Goal: Information Seeking & Learning: Check status

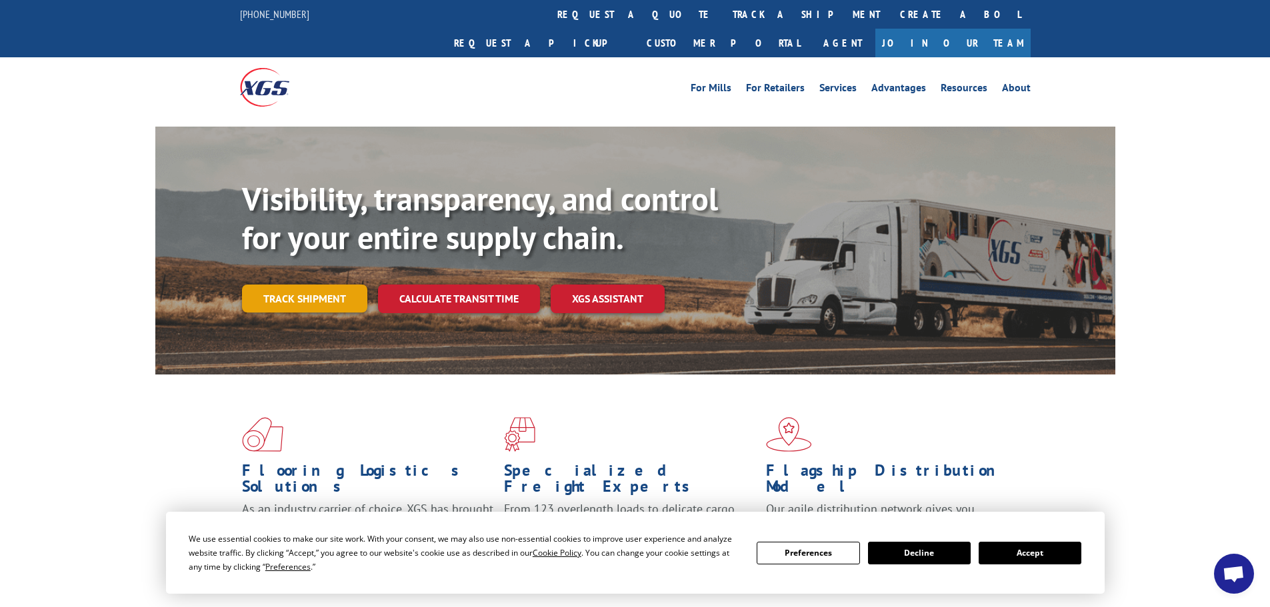
click at [289, 285] on link "Track shipment" at bounding box center [304, 299] width 125 height 28
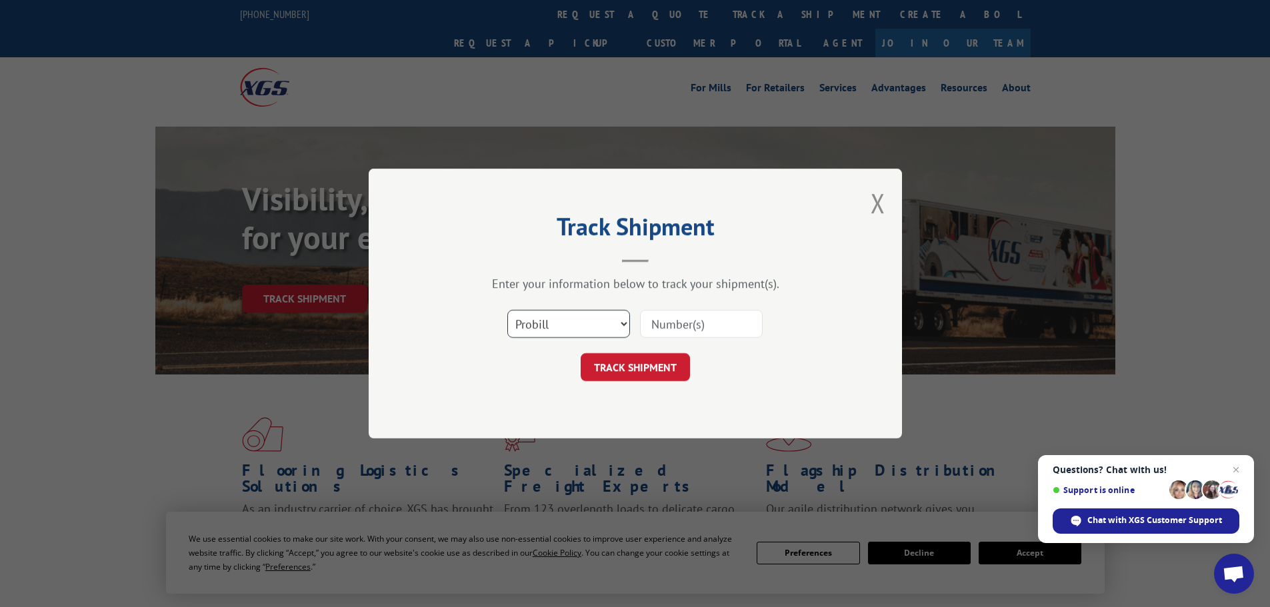
click at [623, 319] on select "Select category... Probill BOL PO" at bounding box center [568, 324] width 123 height 28
select select "bol"
click at [507, 310] on select "Select category... Probill BOL PO" at bounding box center [568, 324] width 123 height 28
paste input "6014265"
type input "6014265"
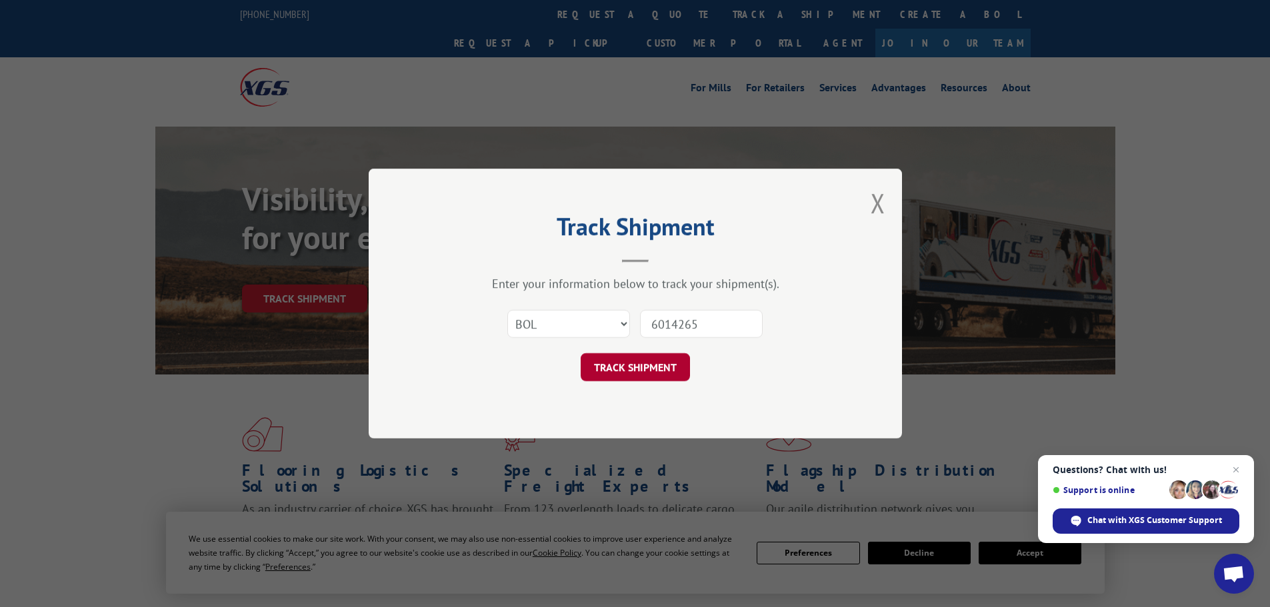
click at [667, 365] on button "TRACK SHIPMENT" at bounding box center [635, 367] width 109 height 28
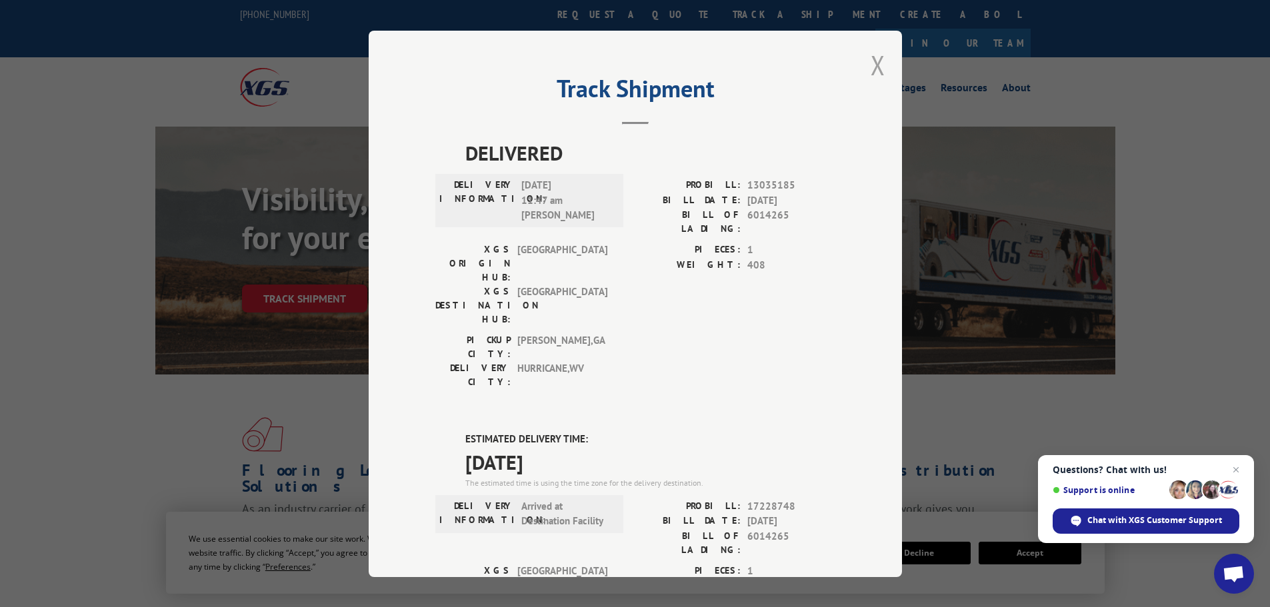
click at [876, 65] on button "Close modal" at bounding box center [878, 64] width 15 height 35
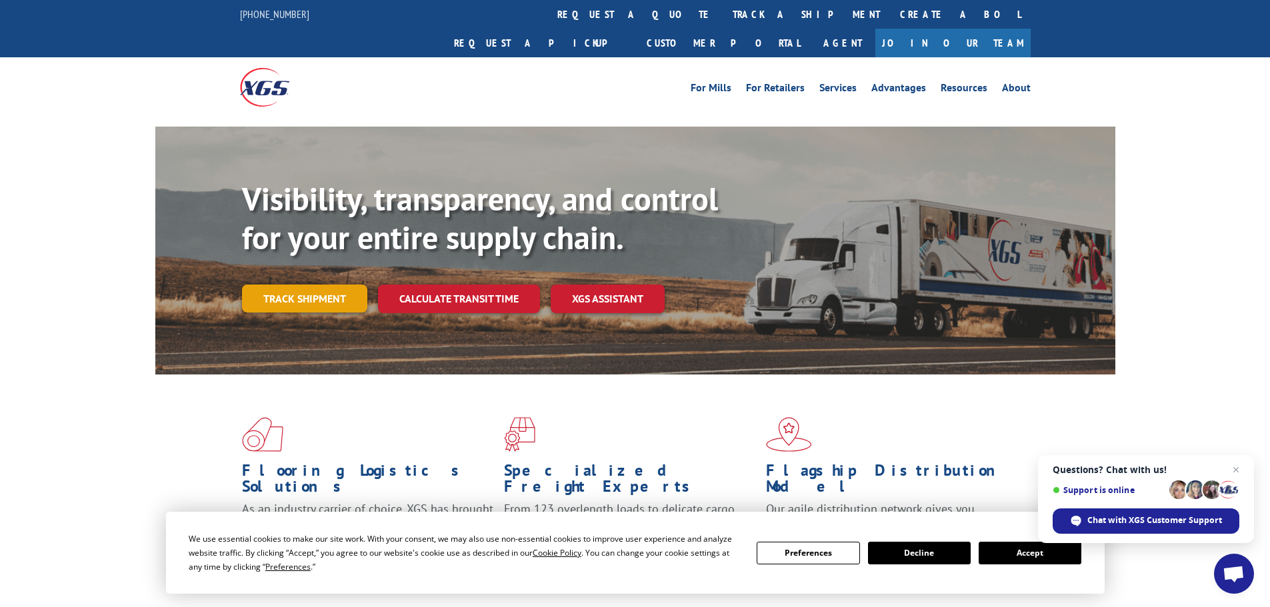
click at [273, 285] on link "Track shipment" at bounding box center [304, 299] width 125 height 28
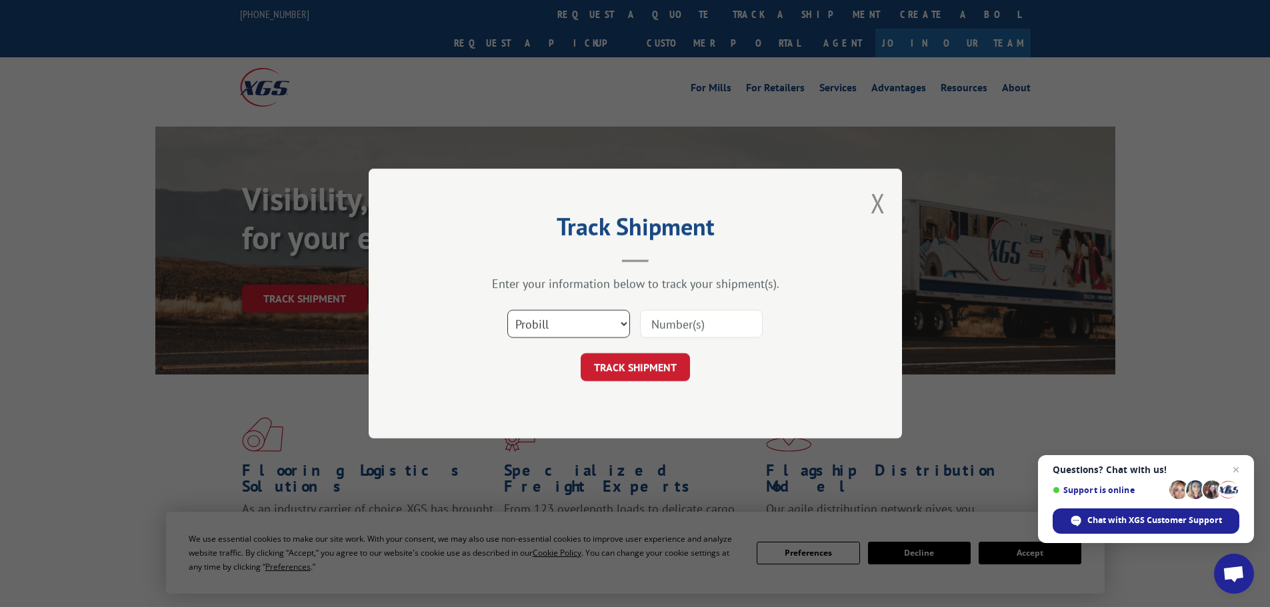
click at [613, 325] on select "Select category... Probill BOL PO" at bounding box center [568, 324] width 123 height 28
select select "bol"
click at [507, 310] on select "Select category... Probill BOL PO" at bounding box center [568, 324] width 123 height 28
paste input "5211892"
type input "5211892"
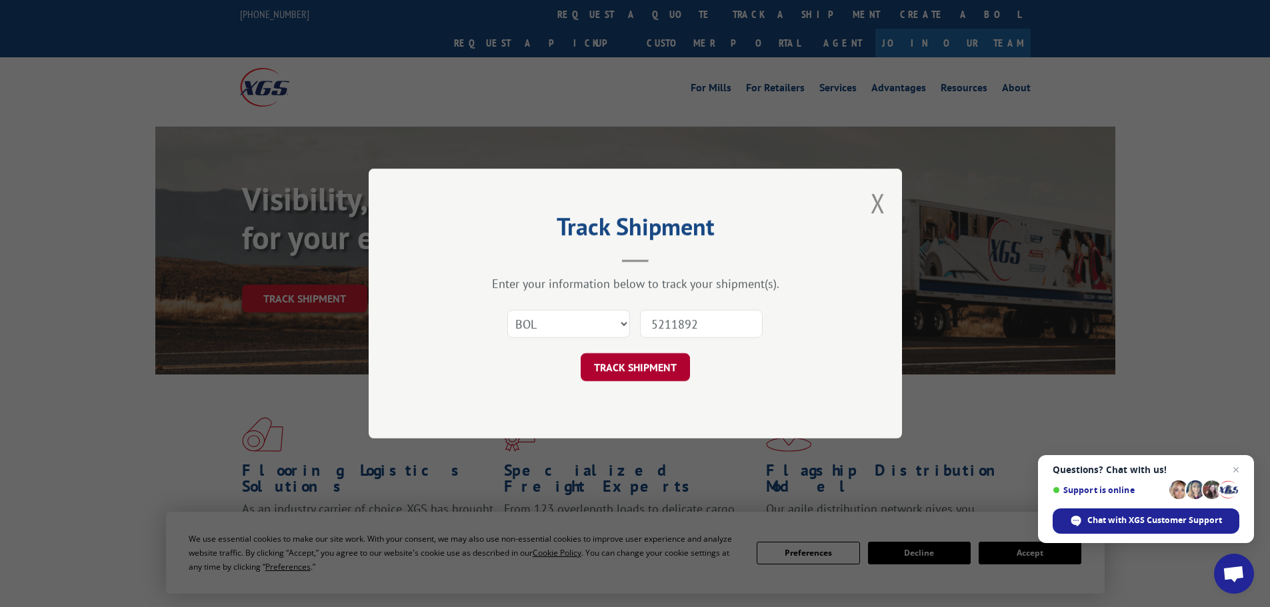
click at [657, 364] on button "TRACK SHIPMENT" at bounding box center [635, 367] width 109 height 28
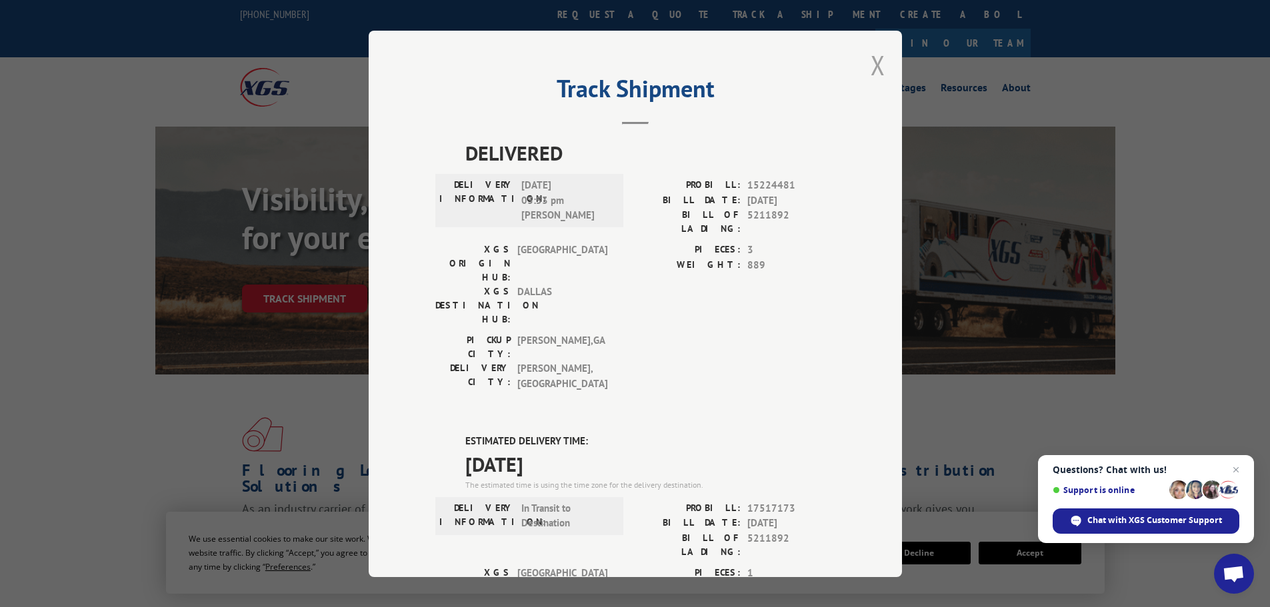
click at [873, 63] on button "Close modal" at bounding box center [878, 64] width 15 height 35
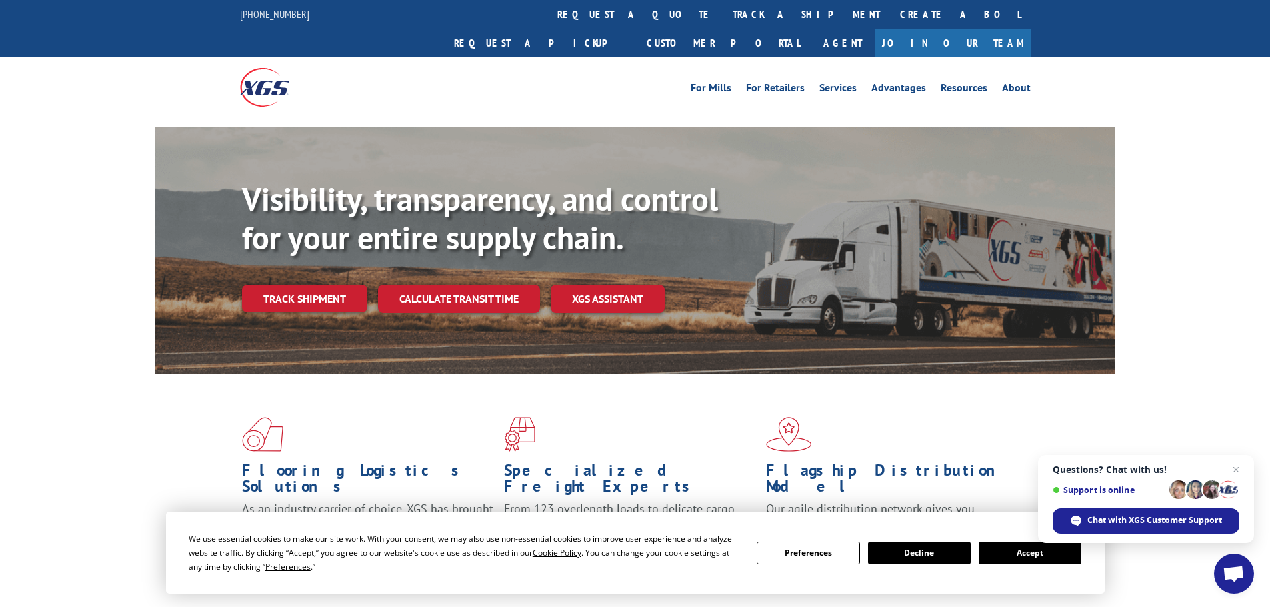
click at [311, 285] on link "Track shipment" at bounding box center [304, 299] width 125 height 28
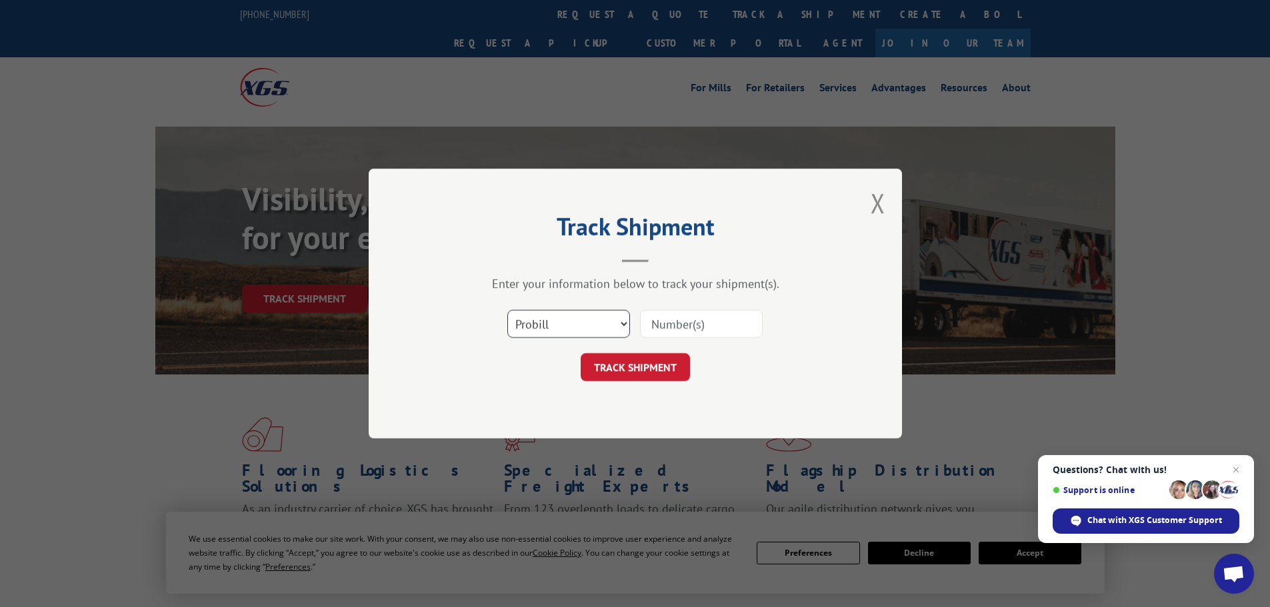
click at [596, 320] on select "Select category... Probill BOL PO" at bounding box center [568, 324] width 123 height 28
select select "bol"
click at [507, 310] on select "Select category... Probill BOL PO" at bounding box center [568, 324] width 123 height 28
paste input "5211892"
type input "5211892"
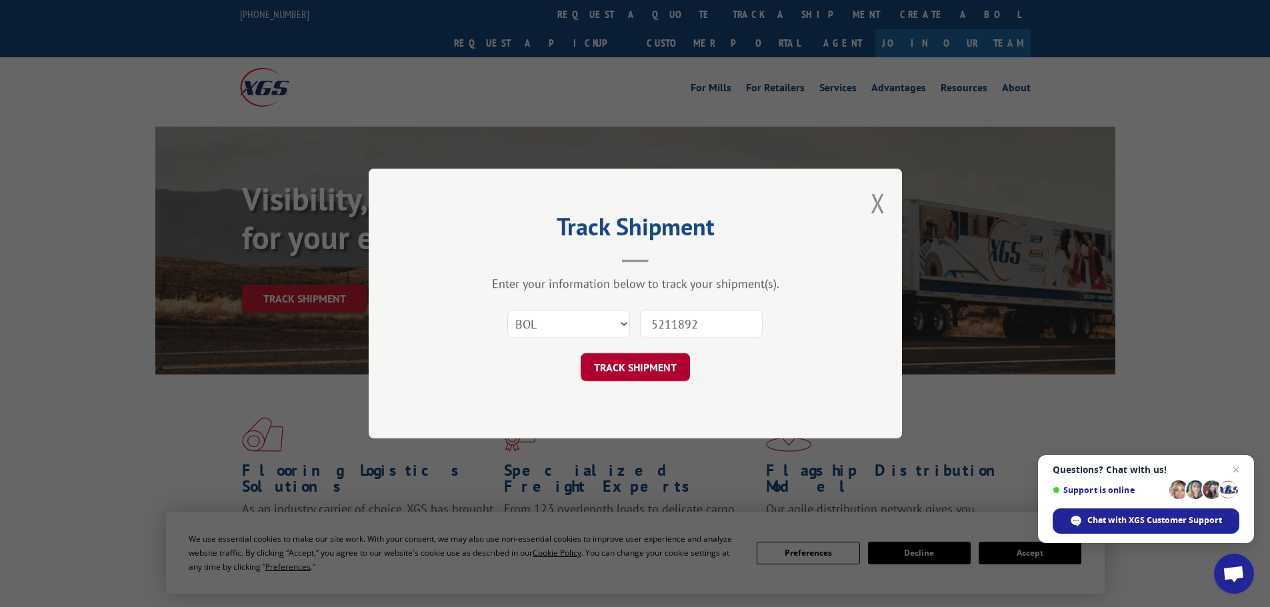
click at [659, 362] on button "TRACK SHIPMENT" at bounding box center [635, 367] width 109 height 28
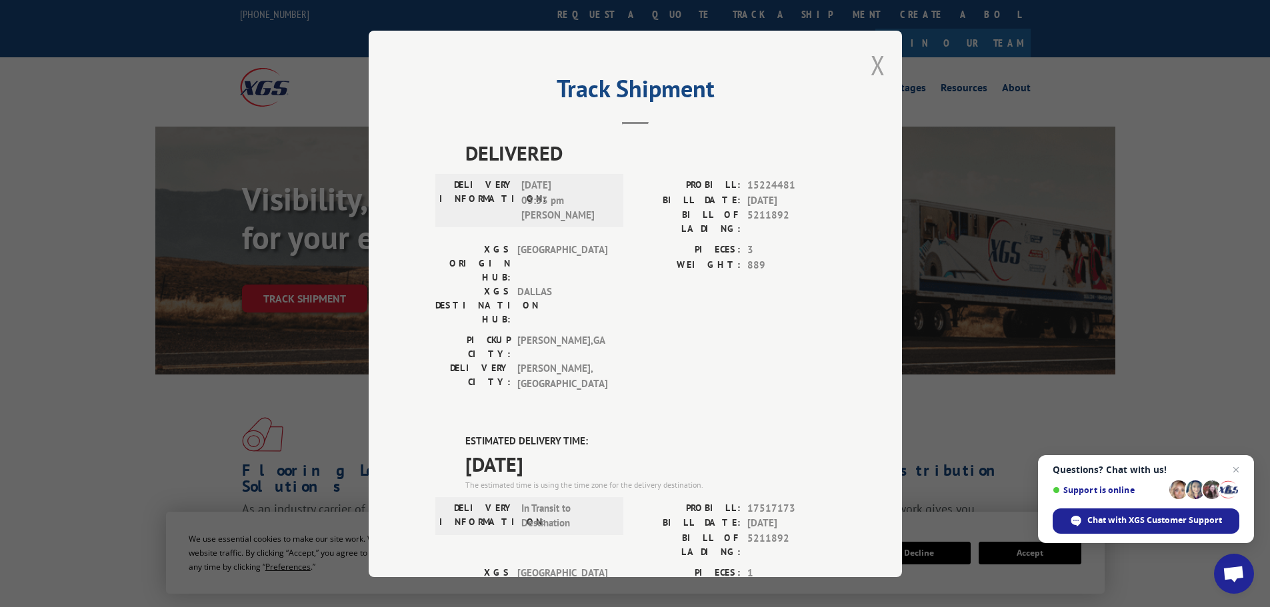
click at [874, 64] on button "Close modal" at bounding box center [878, 64] width 15 height 35
